Goal: Task Accomplishment & Management: Manage account settings

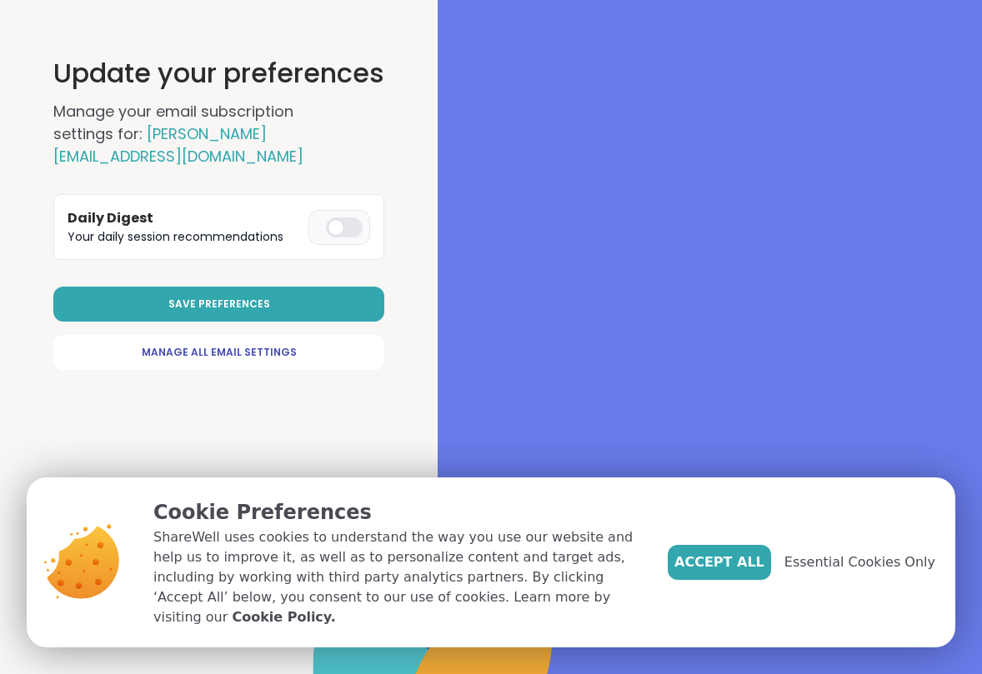
click at [342, 335] on link "Manage All Email Settings" at bounding box center [218, 352] width 331 height 35
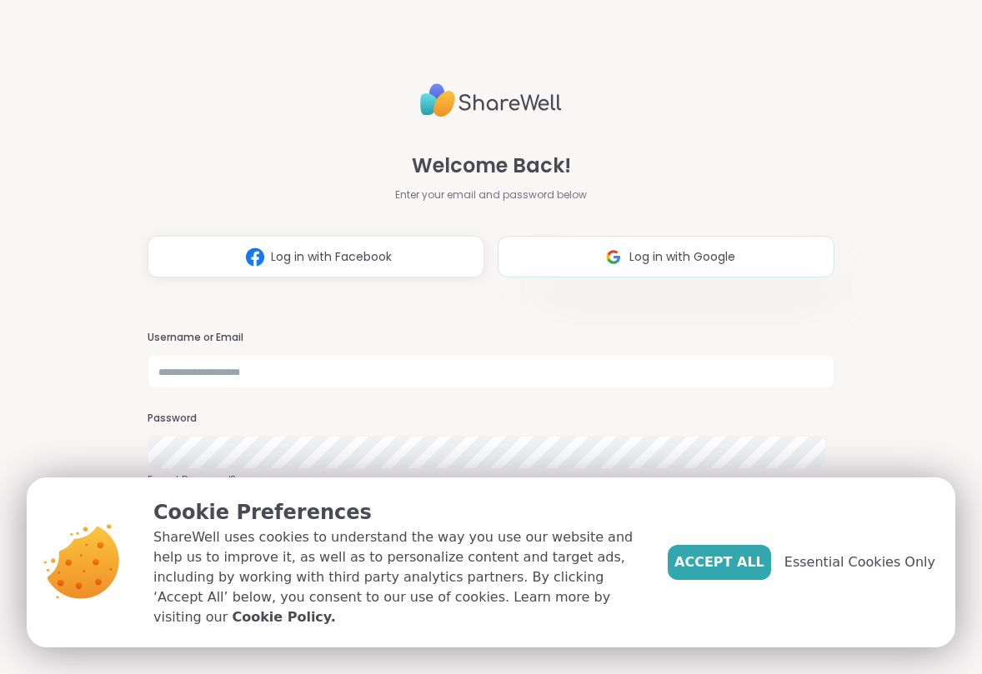
click at [656, 256] on span "Log in with Google" at bounding box center [682, 256] width 106 height 17
click at [618, 256] on img at bounding box center [613, 257] width 32 height 31
select select "**"
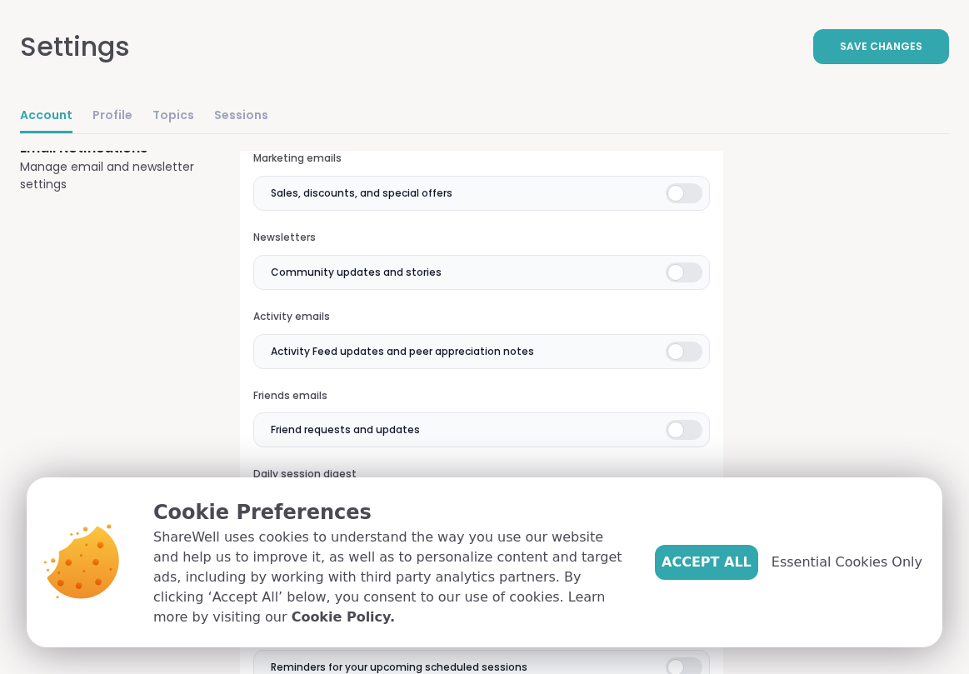
scroll to position [466, 0]
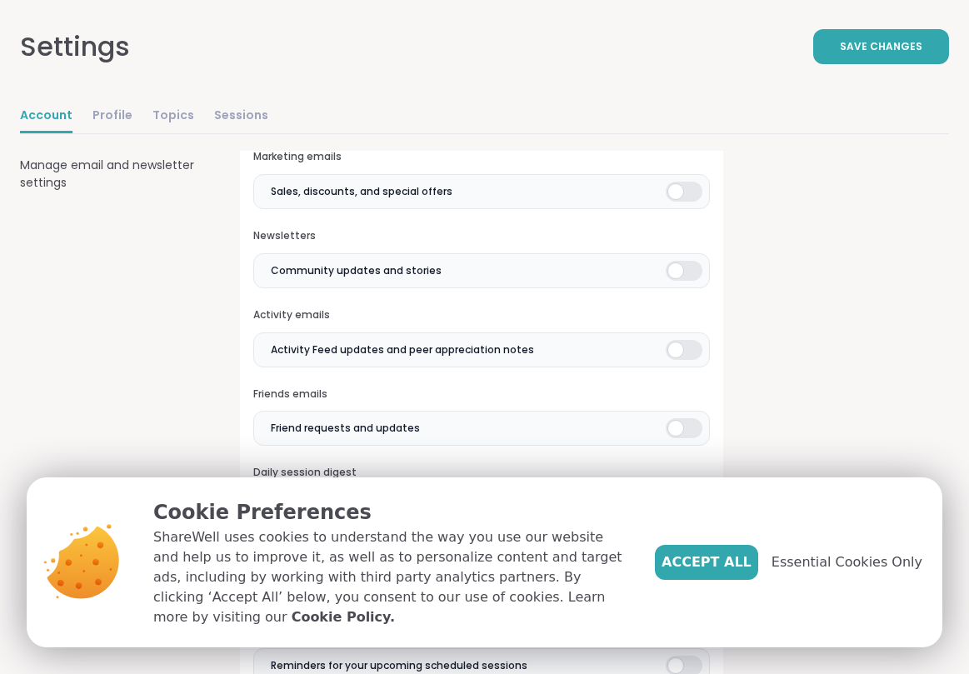
click at [682, 187] on div at bounding box center [684, 192] width 37 height 20
drag, startPoint x: 687, startPoint y: 266, endPoint x: 688, endPoint y: 292, distance: 25.9
click at [687, 267] on div at bounding box center [684, 271] width 37 height 20
click at [692, 348] on div at bounding box center [684, 350] width 37 height 20
click at [691, 418] on div at bounding box center [684, 428] width 37 height 20
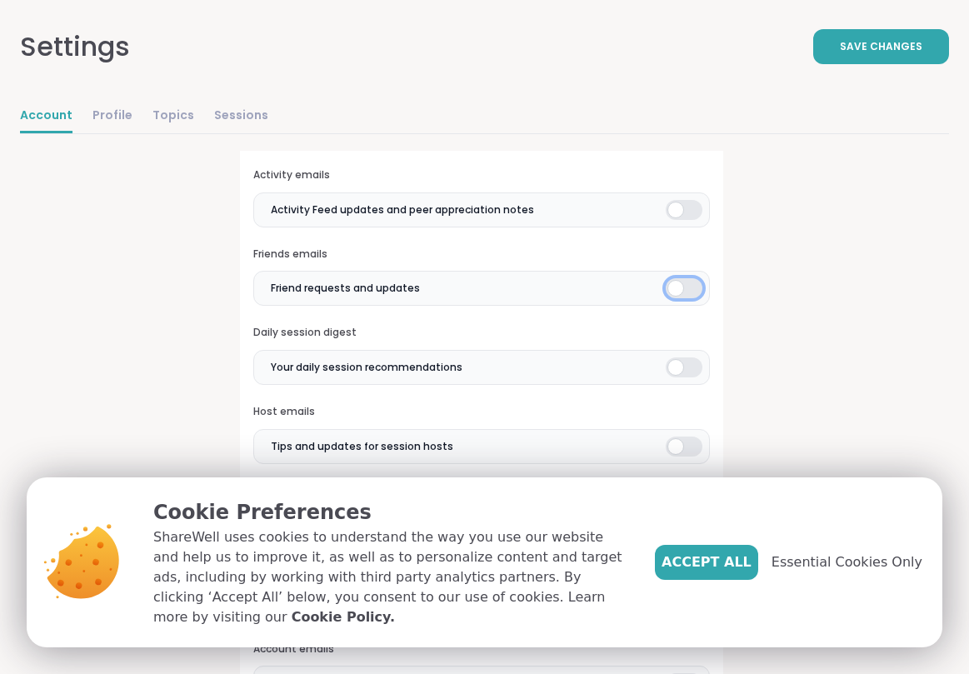
scroll to position [619, 0]
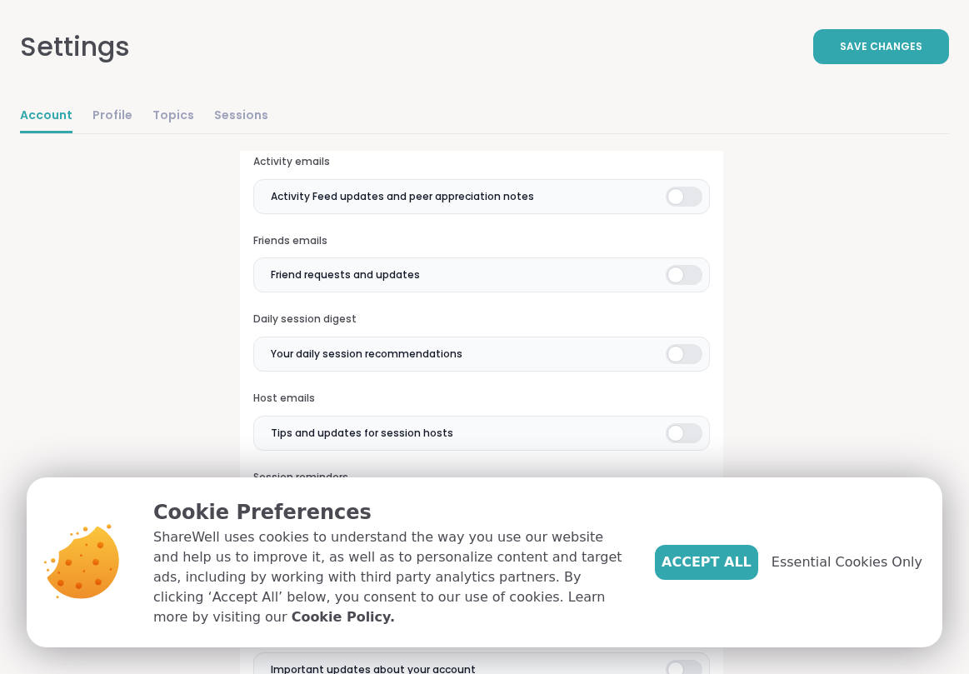
drag, startPoint x: 692, startPoint y: 349, endPoint x: 692, endPoint y: 381, distance: 31.7
click at [692, 349] on div at bounding box center [684, 354] width 37 height 20
click at [692, 434] on div at bounding box center [684, 433] width 37 height 20
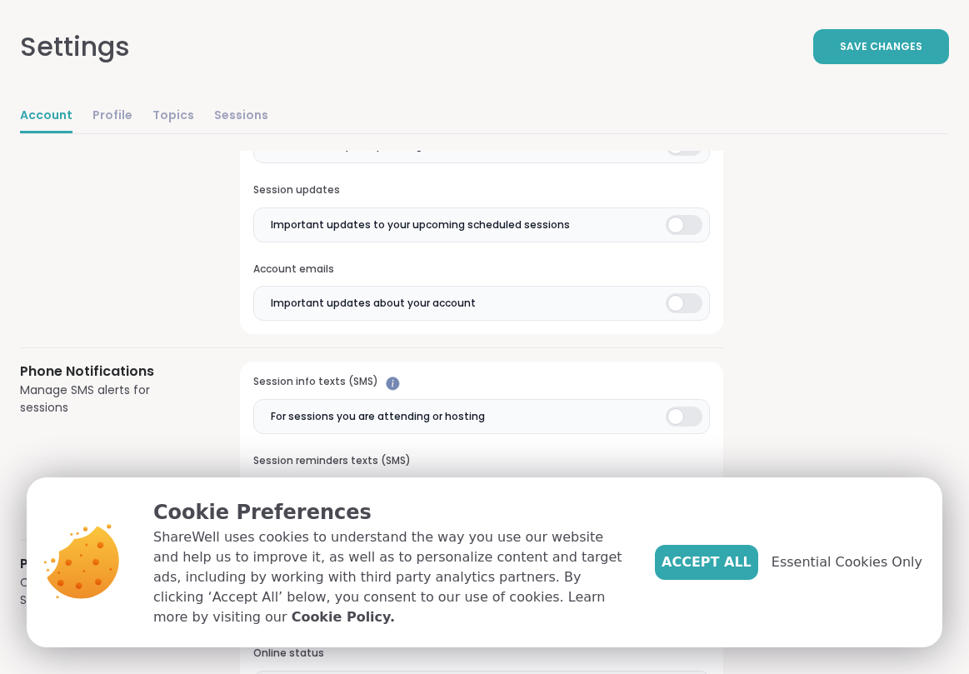
scroll to position [1112, 0]
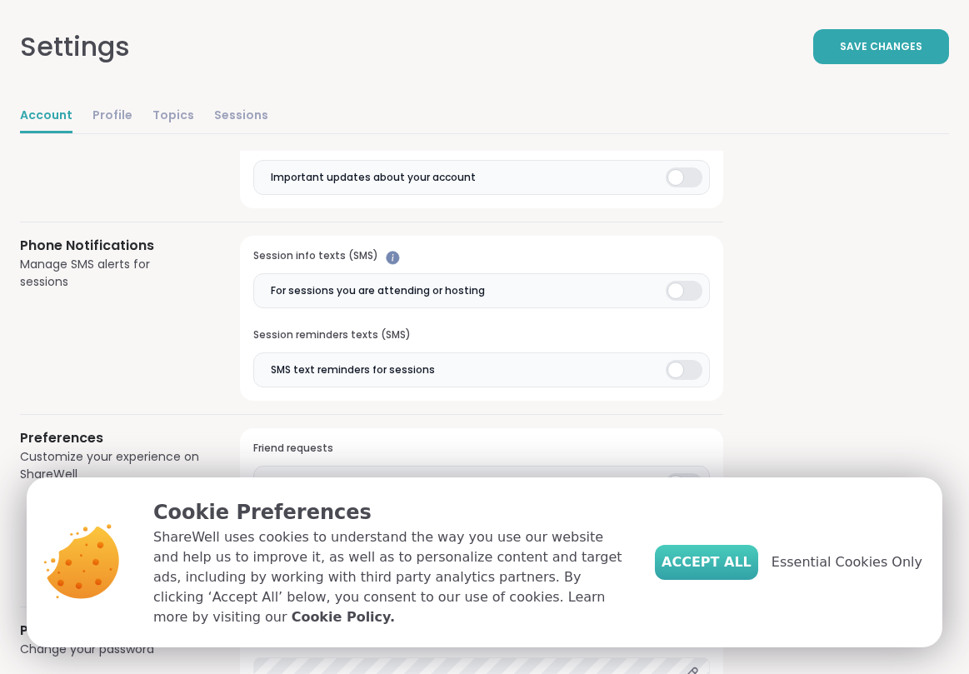
click at [732, 572] on span "Accept All" at bounding box center [707, 562] width 90 height 20
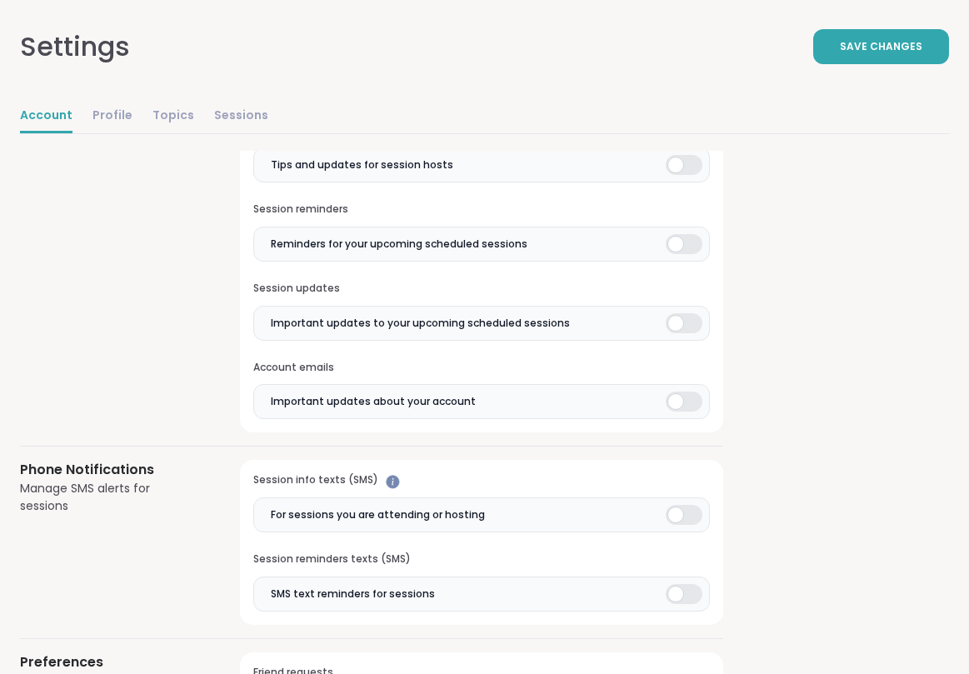
scroll to position [620, 0]
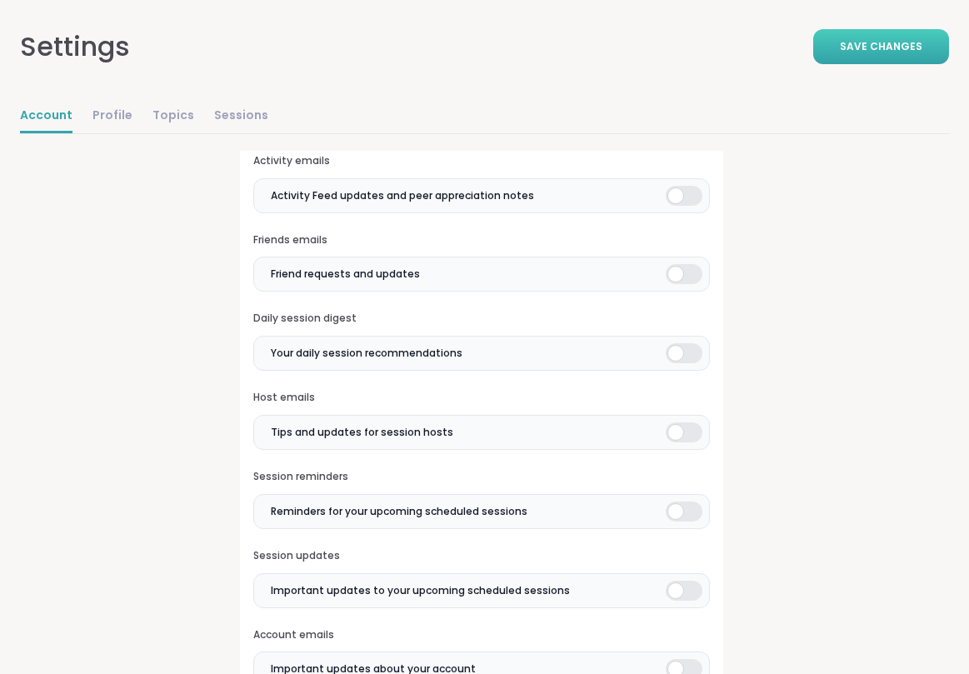
click at [900, 49] on span "Save Changes" at bounding box center [881, 46] width 82 height 15
